Goal: Check status: Check status

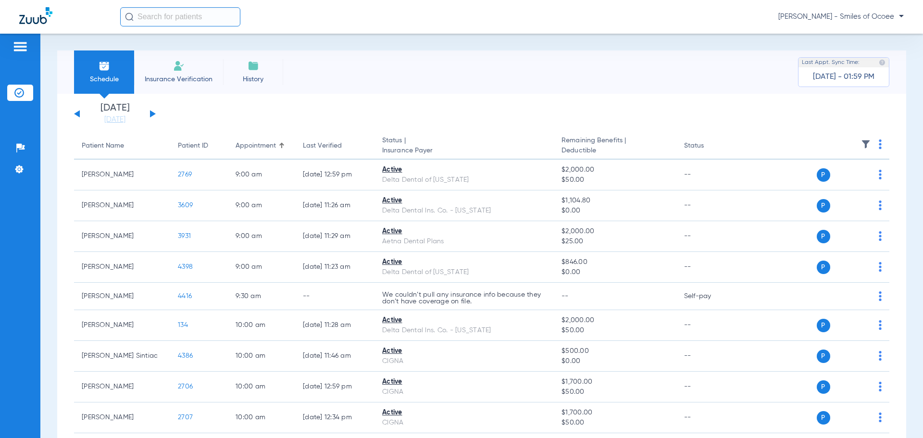
click at [150, 113] on button at bounding box center [153, 113] width 6 height 7
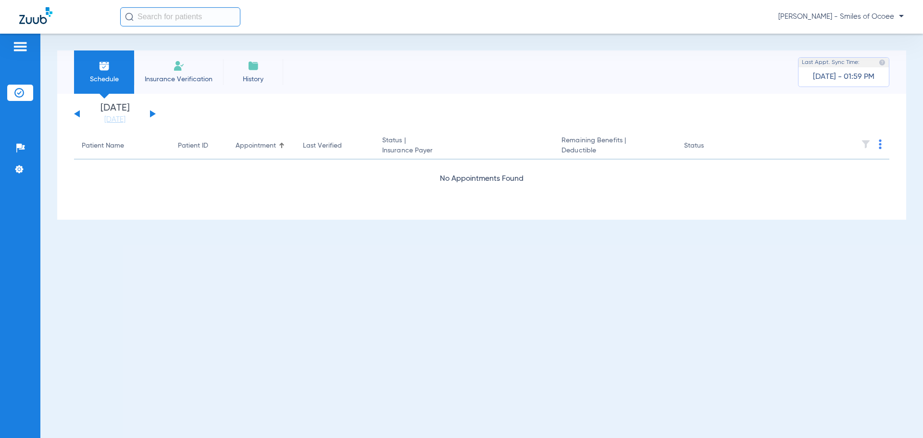
click at [150, 113] on button at bounding box center [153, 113] width 6 height 7
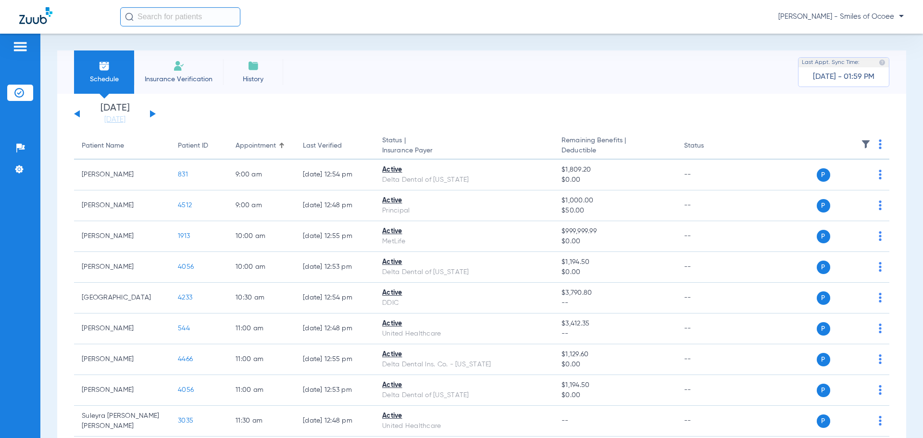
click at [150, 113] on button at bounding box center [153, 113] width 6 height 7
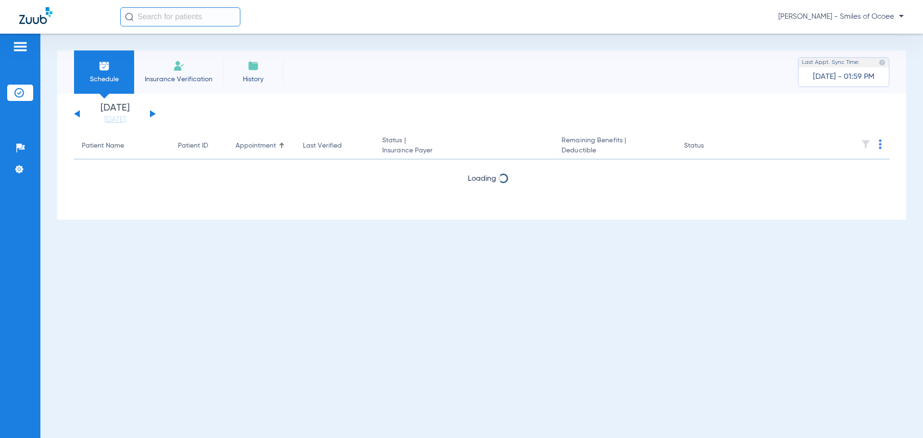
click at [150, 113] on button at bounding box center [153, 113] width 6 height 7
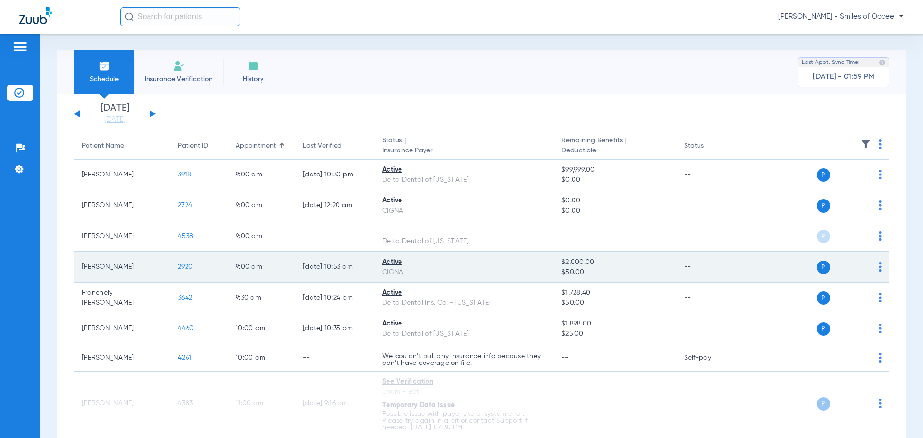
click at [187, 268] on span "2920" at bounding box center [185, 267] width 15 height 7
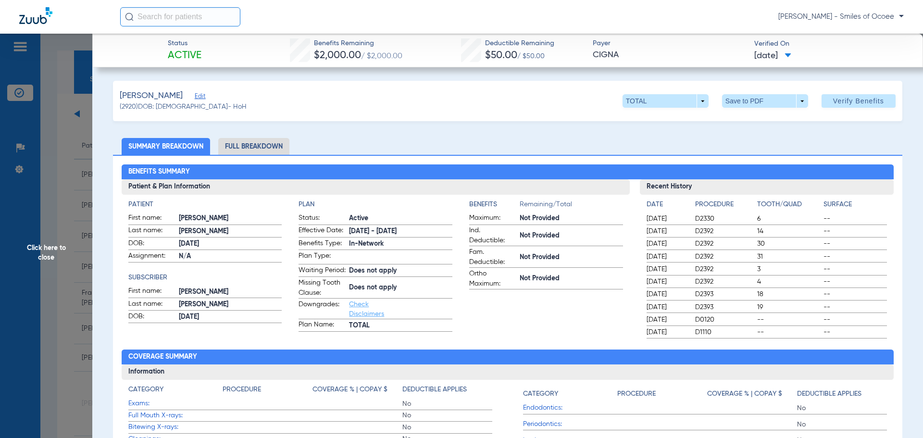
click at [274, 145] on li "Full Breakdown" at bounding box center [253, 146] width 71 height 17
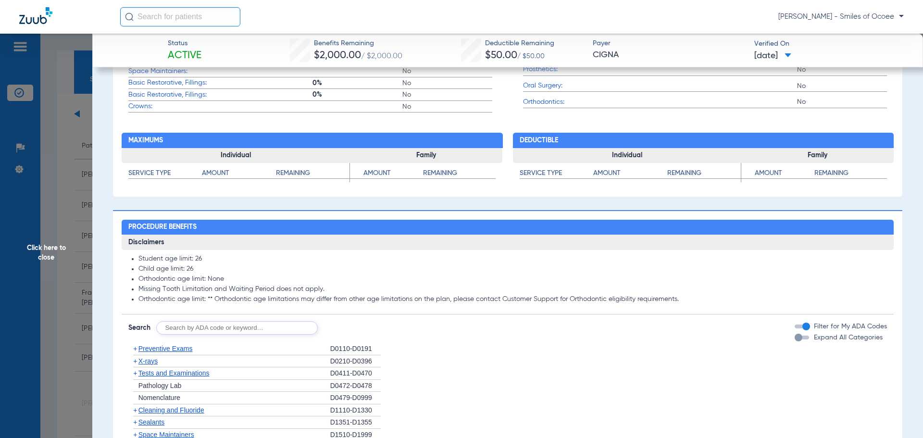
scroll to position [561, 0]
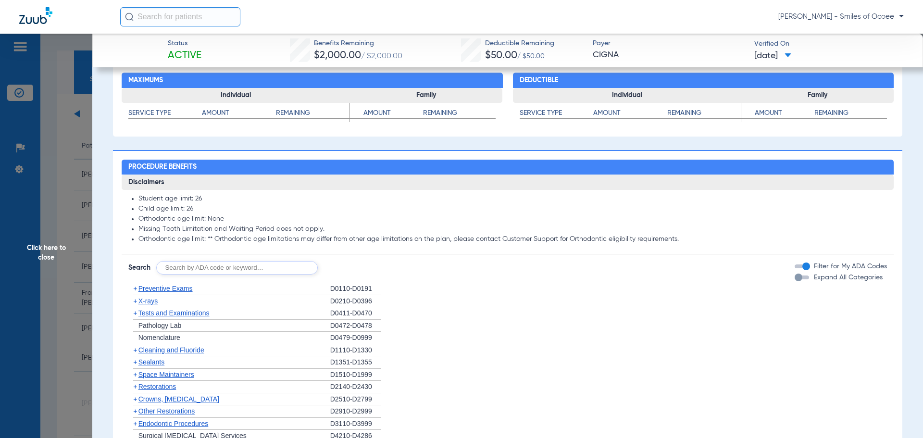
click at [792, 53] on span at bounding box center [788, 55] width 7 height 5
click at [803, 53] on div at bounding box center [461, 219] width 923 height 438
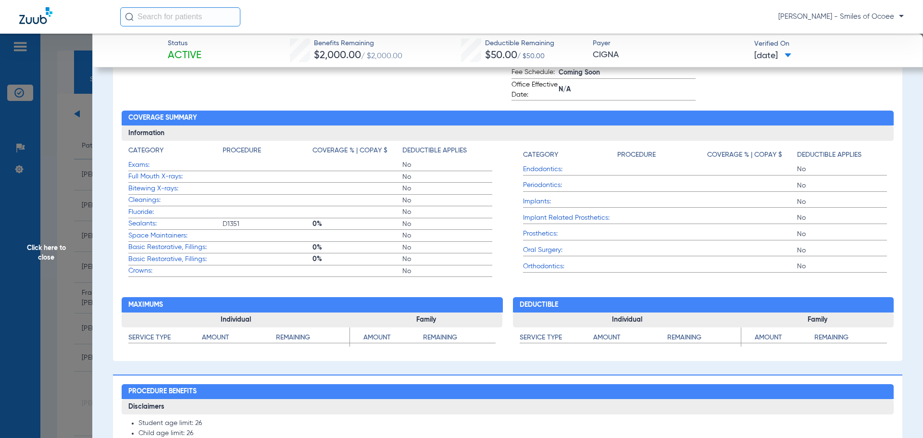
scroll to position [0, 0]
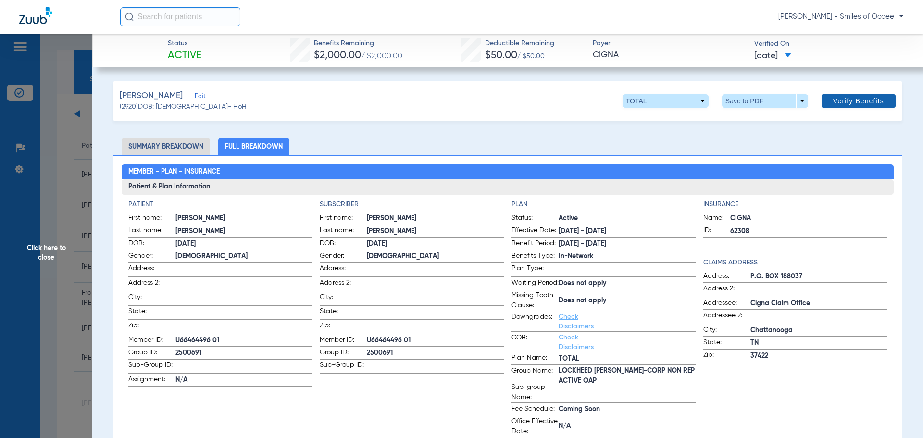
click at [837, 97] on span "Verify Benefits" at bounding box center [858, 101] width 51 height 8
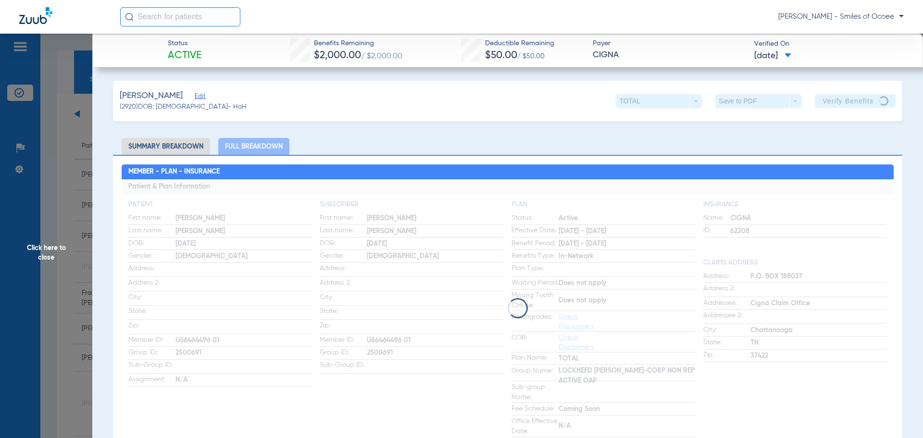
click at [569, 243] on app-loading-indicator at bounding box center [508, 308] width 773 height 258
click at [569, 242] on app-loading-indicator at bounding box center [508, 308] width 773 height 258
